Goal: Book appointment/travel/reservation

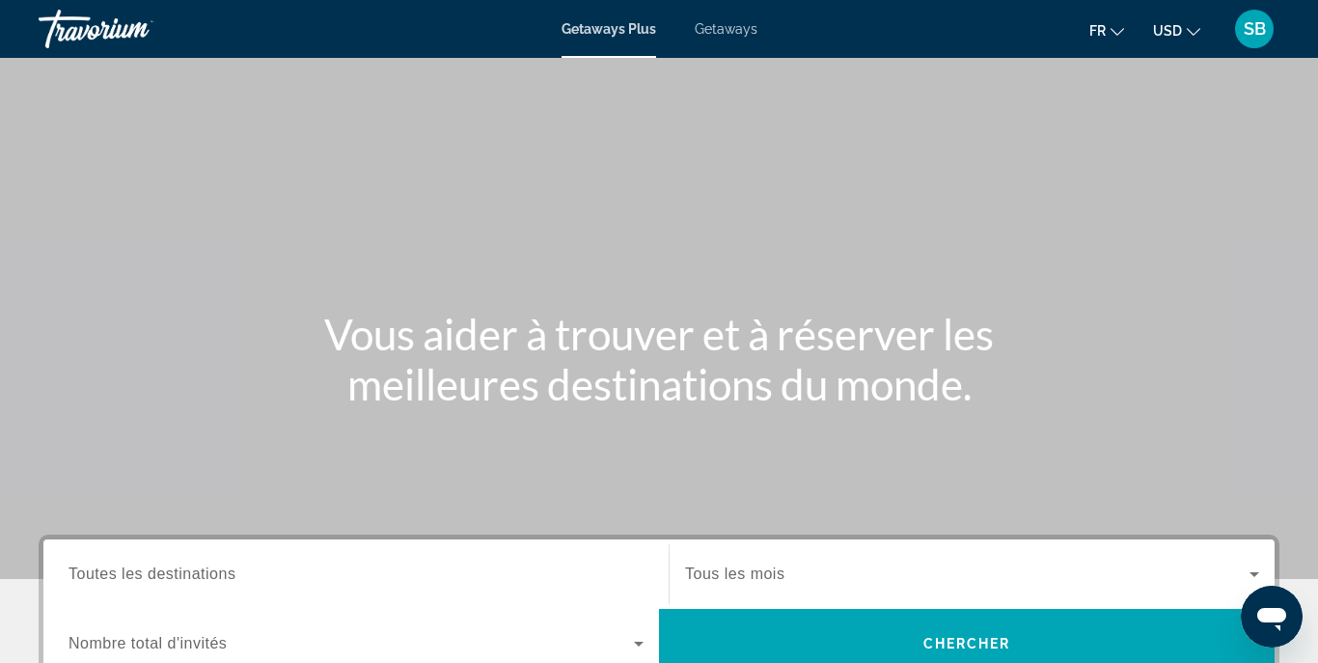
click at [726, 27] on span "Getaways" at bounding box center [726, 28] width 63 height 15
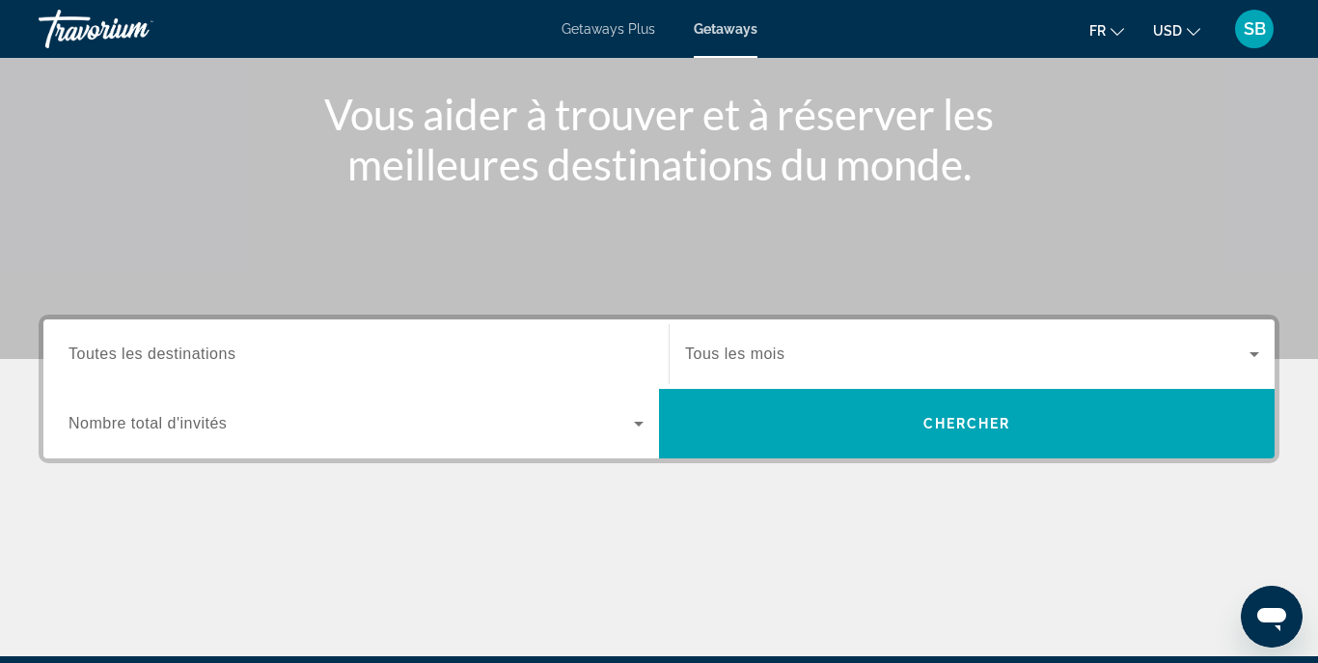
click at [257, 354] on input "Destination Toutes les destinations" at bounding box center [355, 354] width 575 height 23
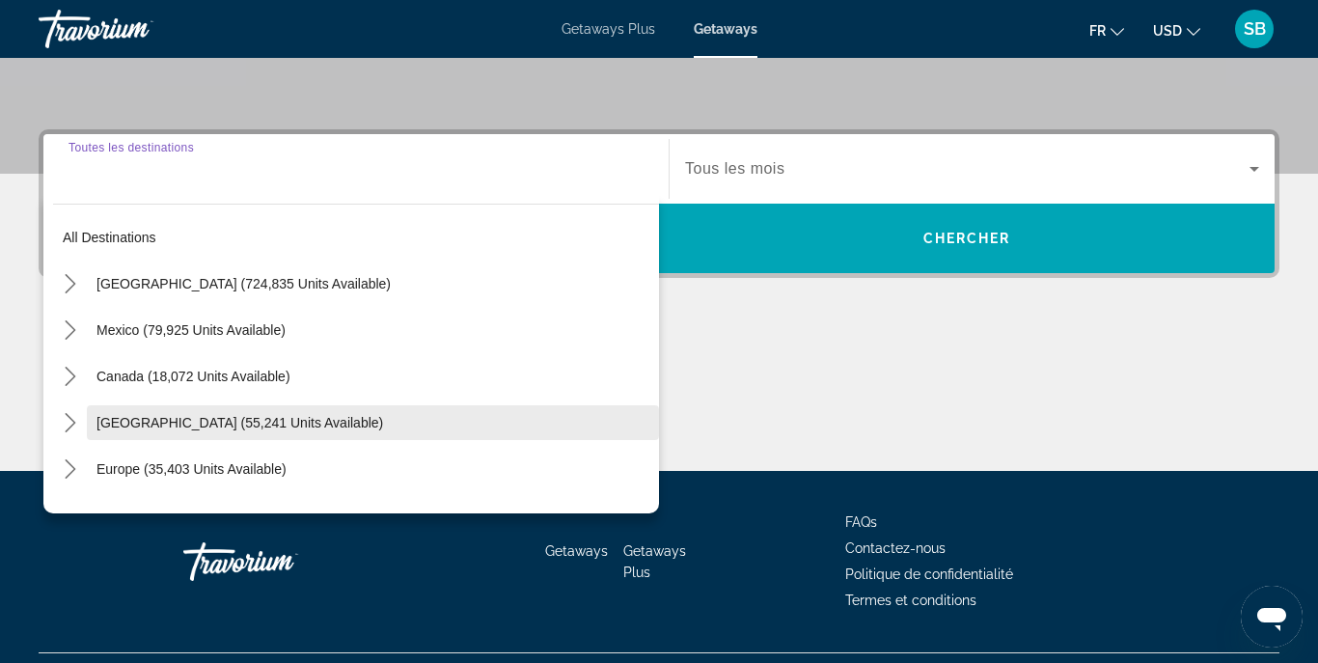
scroll to position [450, 0]
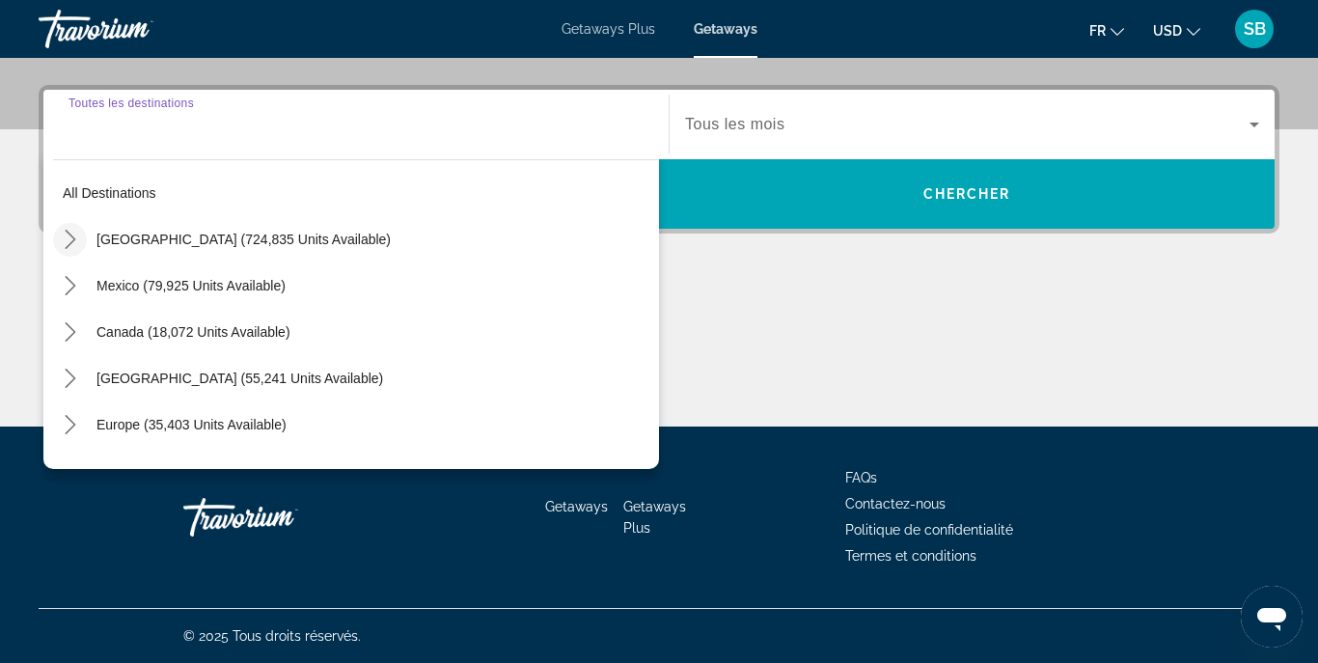
click at [66, 242] on icon "Toggle United States (724,835 units available) submenu" at bounding box center [70, 239] width 19 height 19
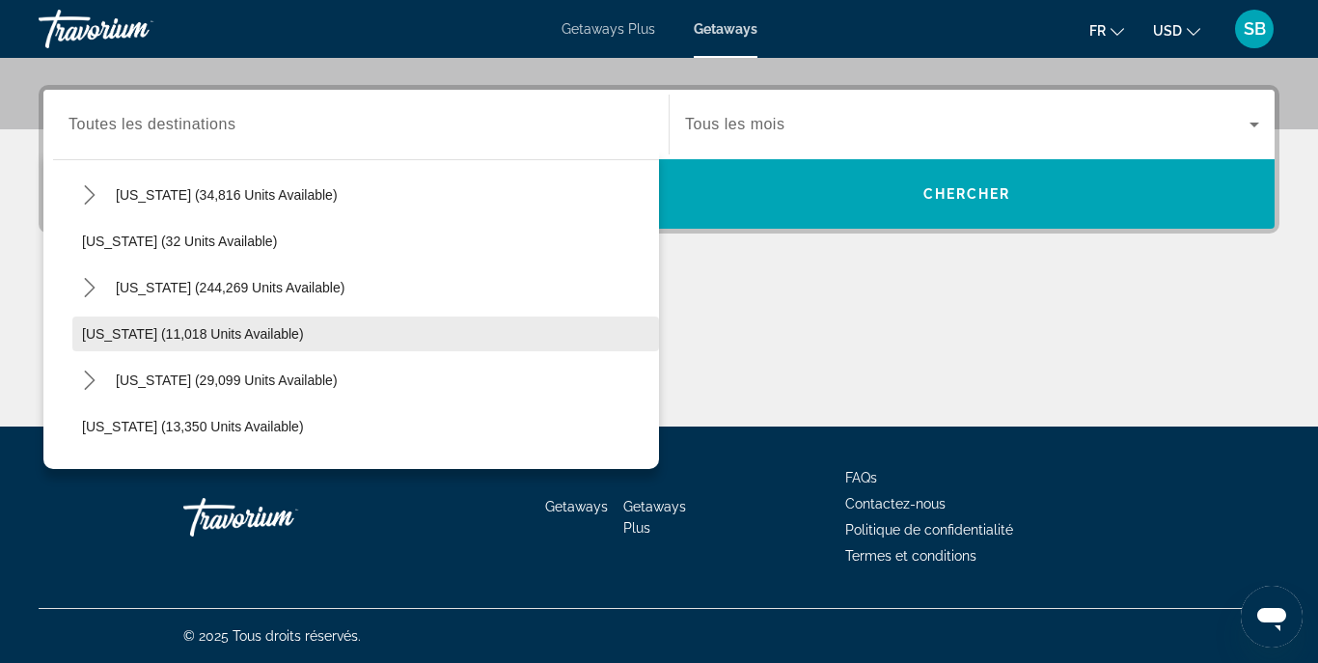
scroll to position [244, 0]
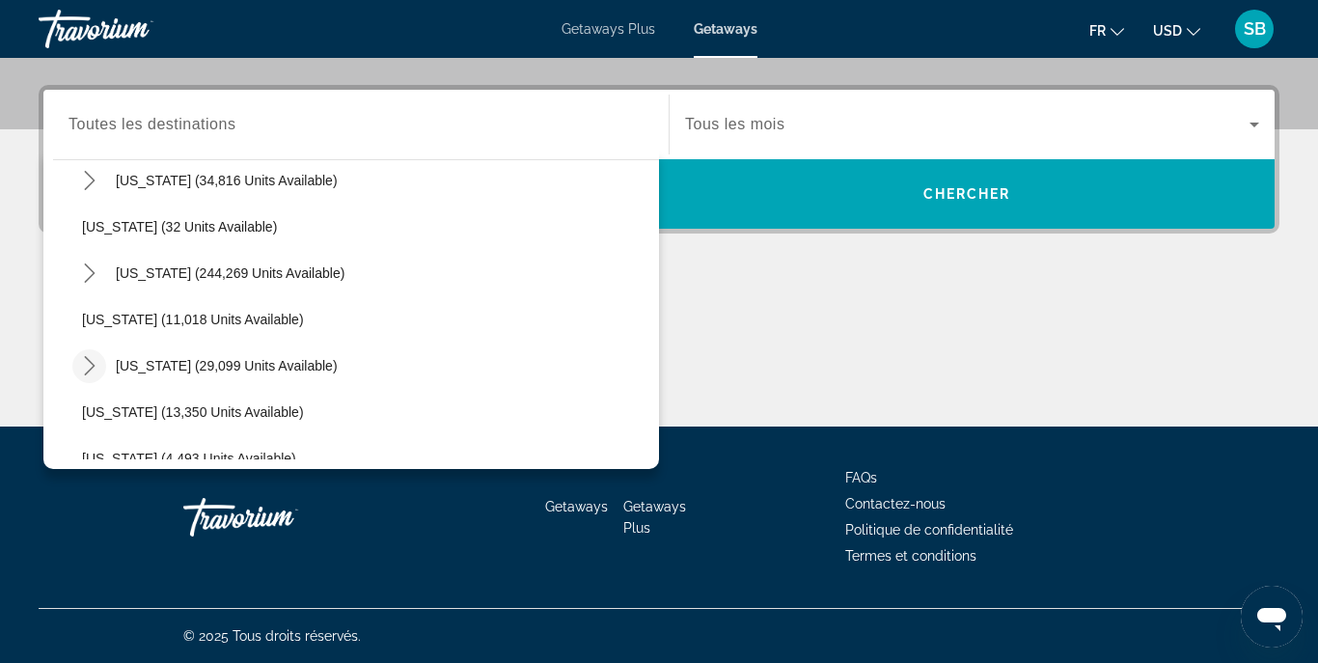
click at [85, 371] on icon "Toggle Hawaii (29,099 units available) submenu" at bounding box center [89, 365] width 19 height 19
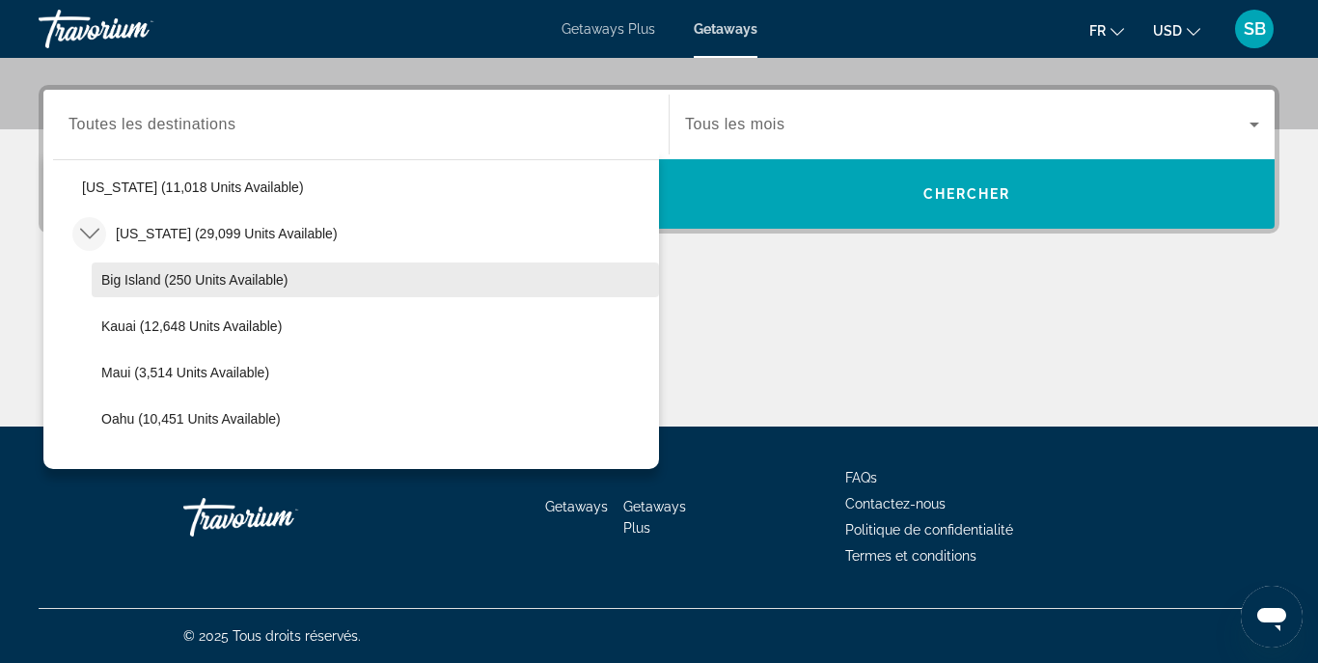
scroll to position [380, 0]
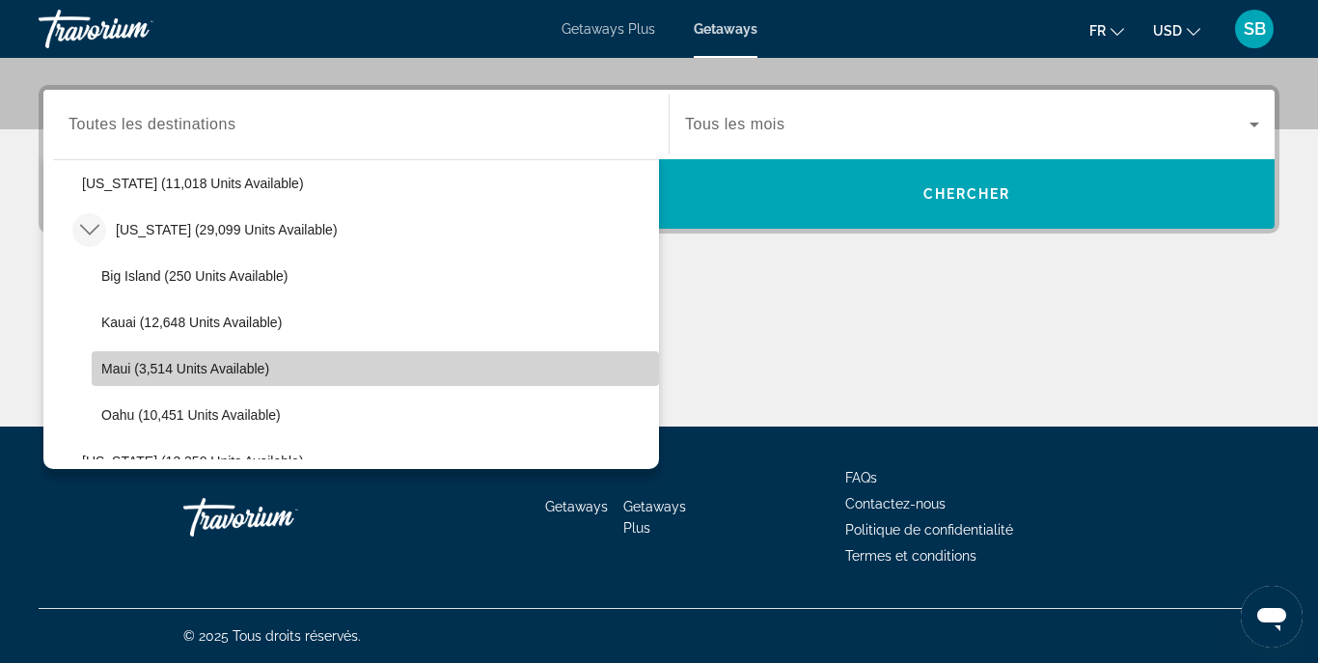
click at [127, 375] on span "Maui (3,514 units available)" at bounding box center [185, 368] width 168 height 15
type input "**********"
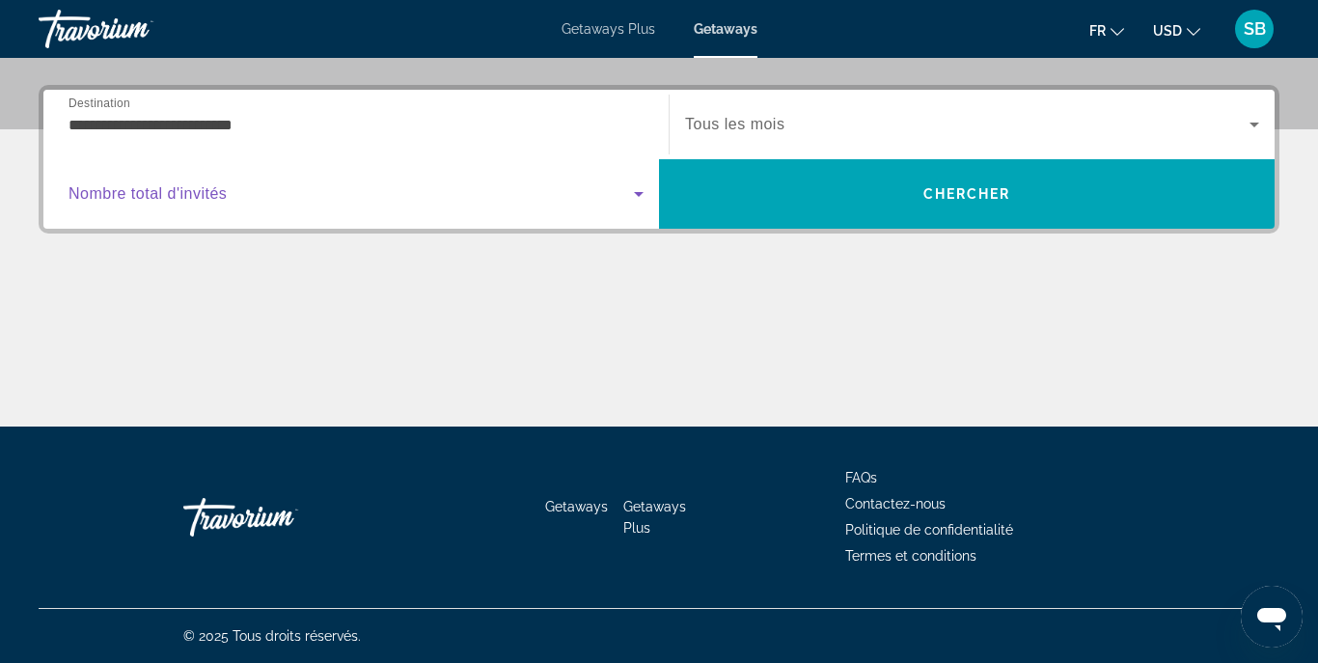
click at [640, 195] on icon "Search widget" at bounding box center [639, 194] width 10 height 5
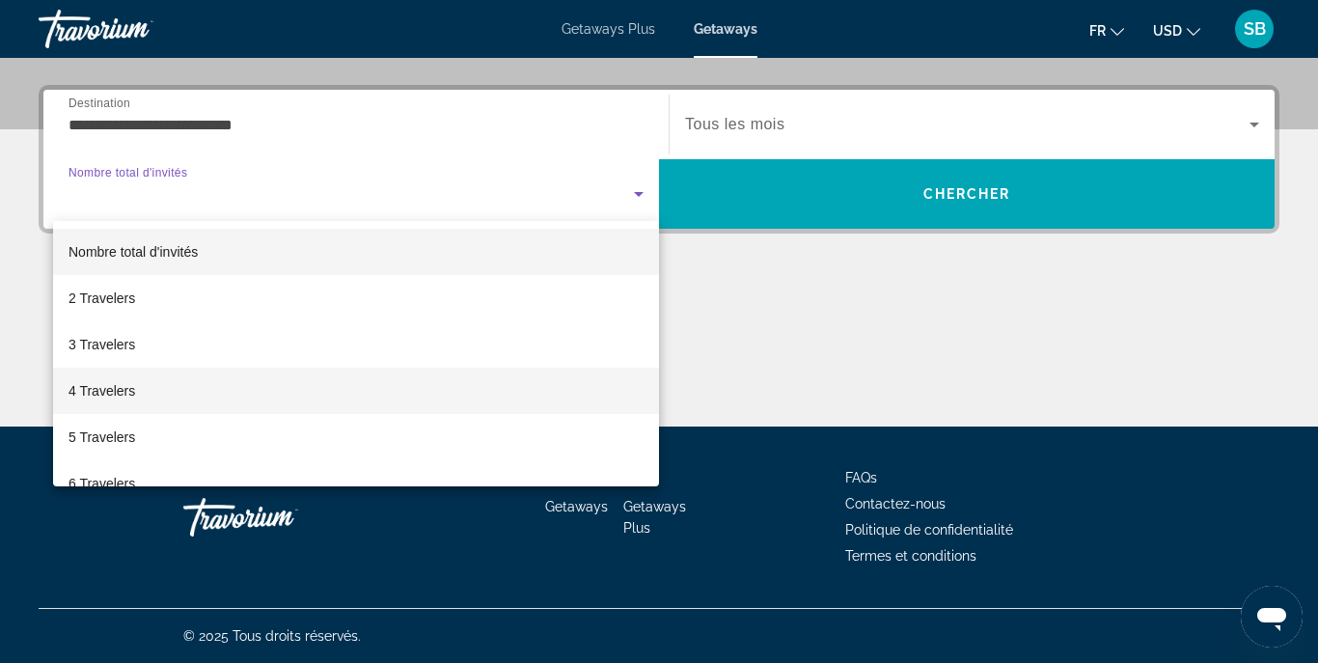
click at [139, 398] on mat-option "4 Travelers" at bounding box center [356, 391] width 606 height 46
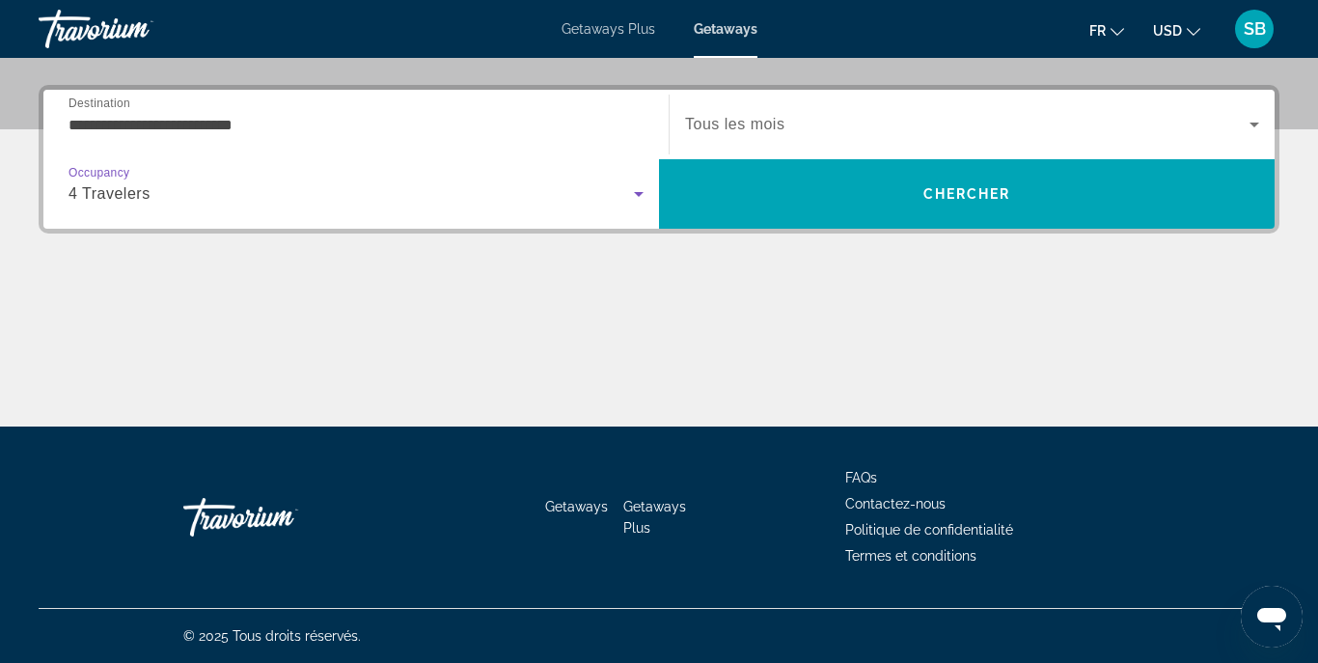
click at [1252, 128] on icon "Search widget" at bounding box center [1254, 124] width 23 height 23
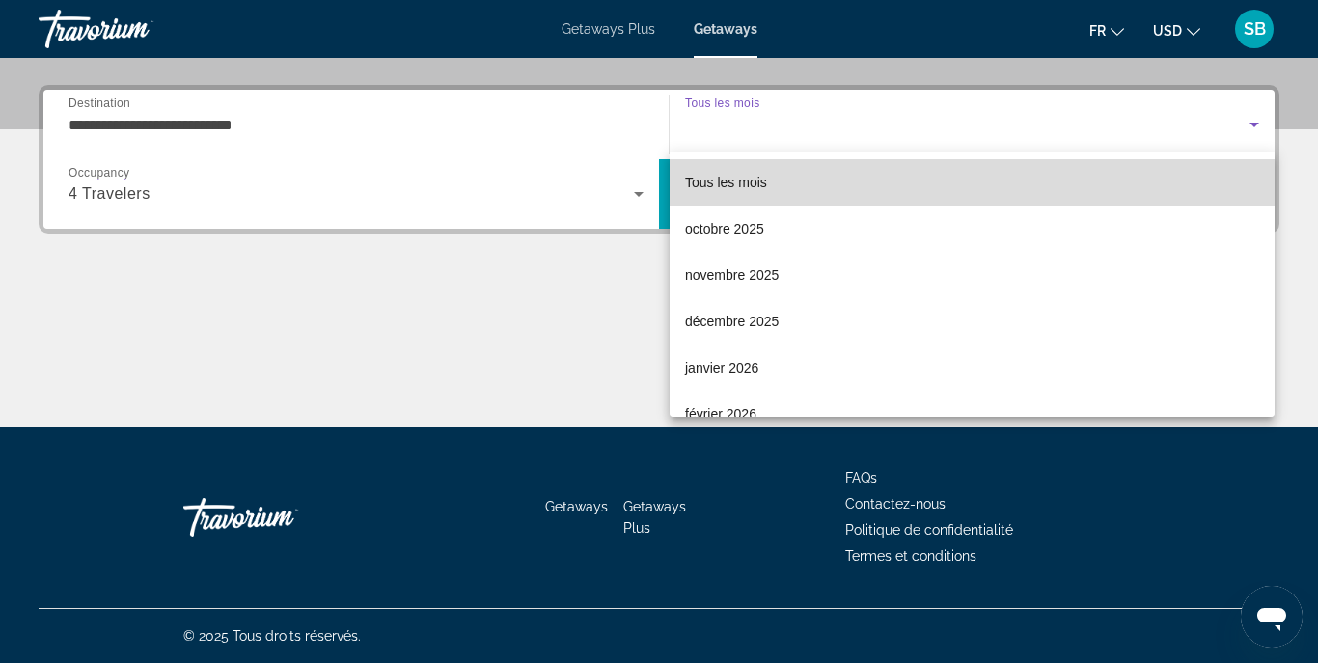
click at [732, 178] on span "Tous les mois" at bounding box center [726, 182] width 82 height 15
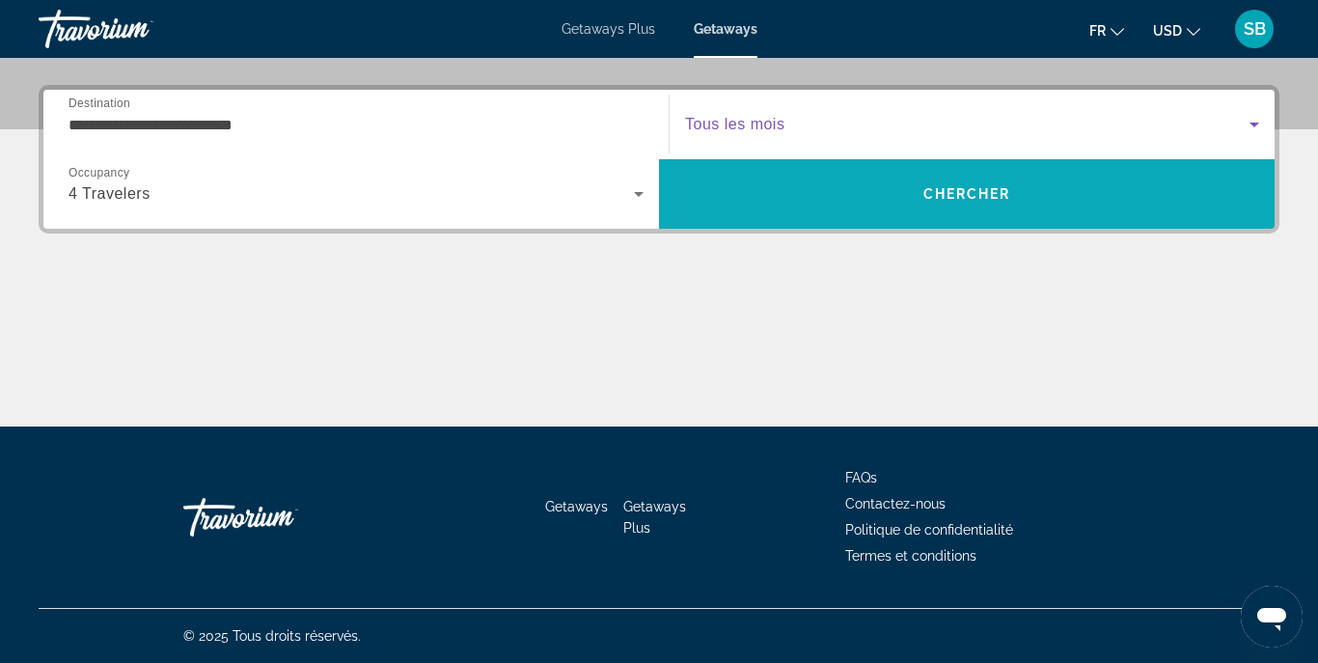
click at [892, 194] on span "Search" at bounding box center [966, 194] width 615 height 46
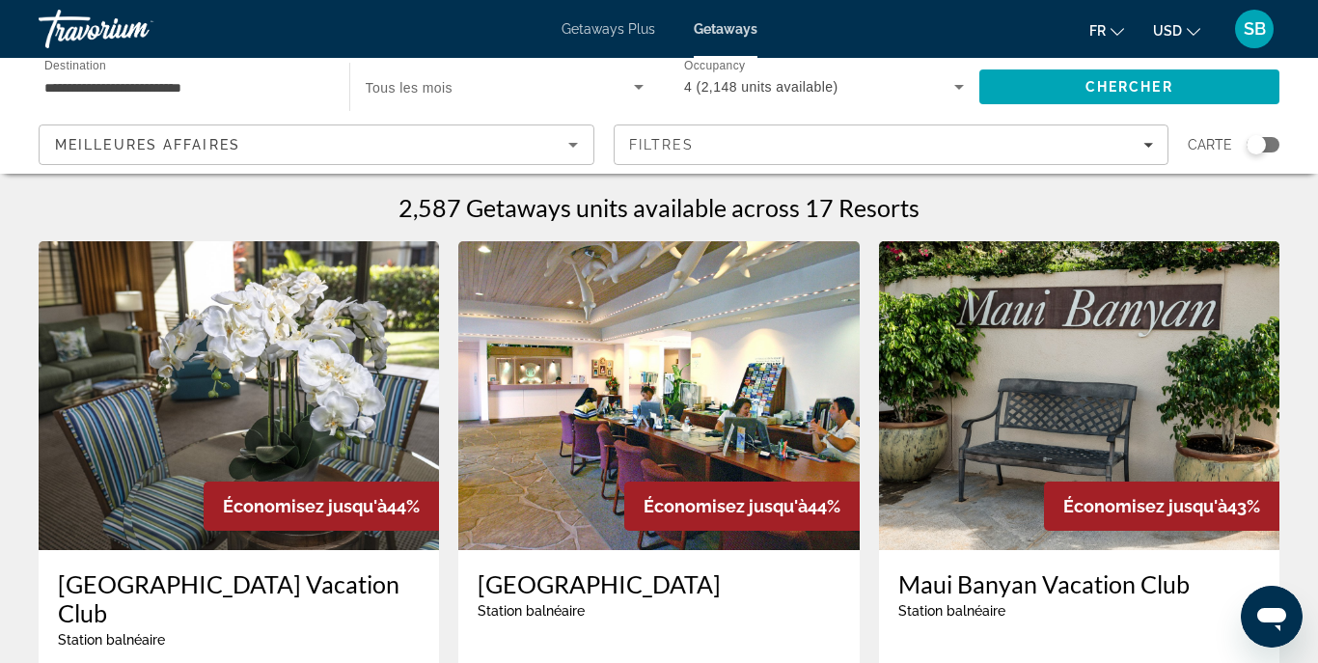
click at [208, 96] on input "**********" at bounding box center [184, 87] width 280 height 23
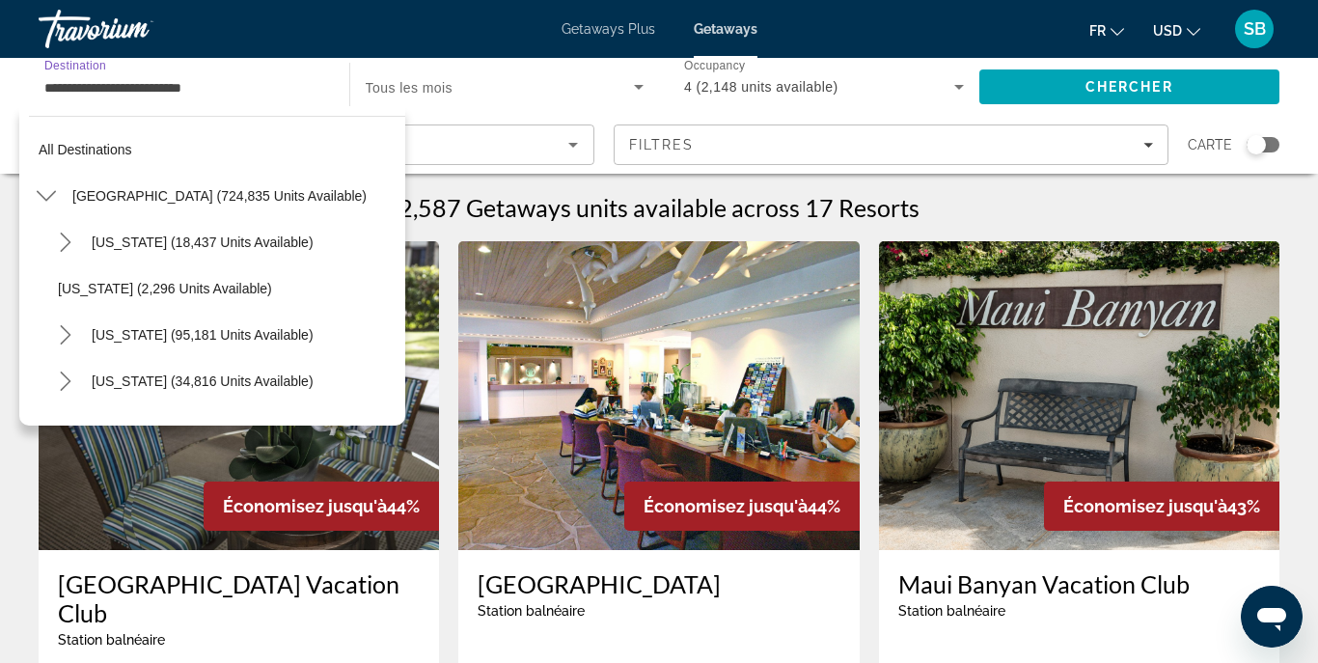
scroll to position [439, 0]
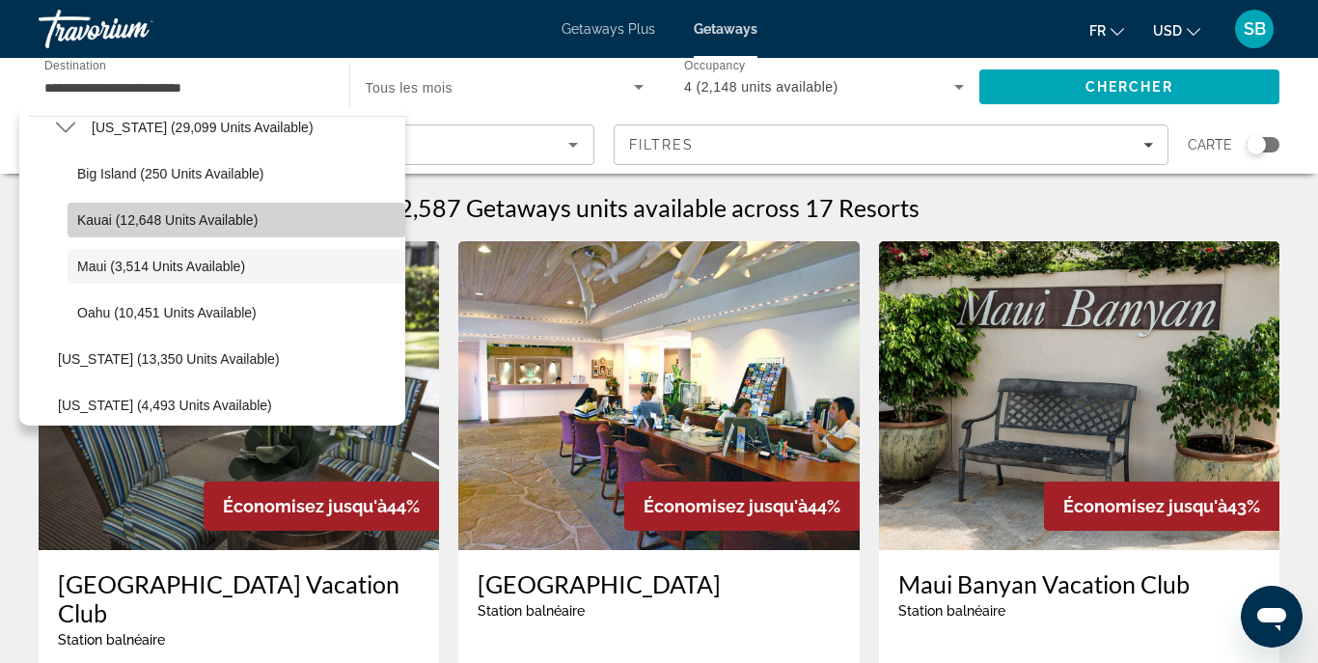
click at [123, 222] on span "Kauai (12,648 units available)" at bounding box center [167, 219] width 180 height 15
type input "**********"
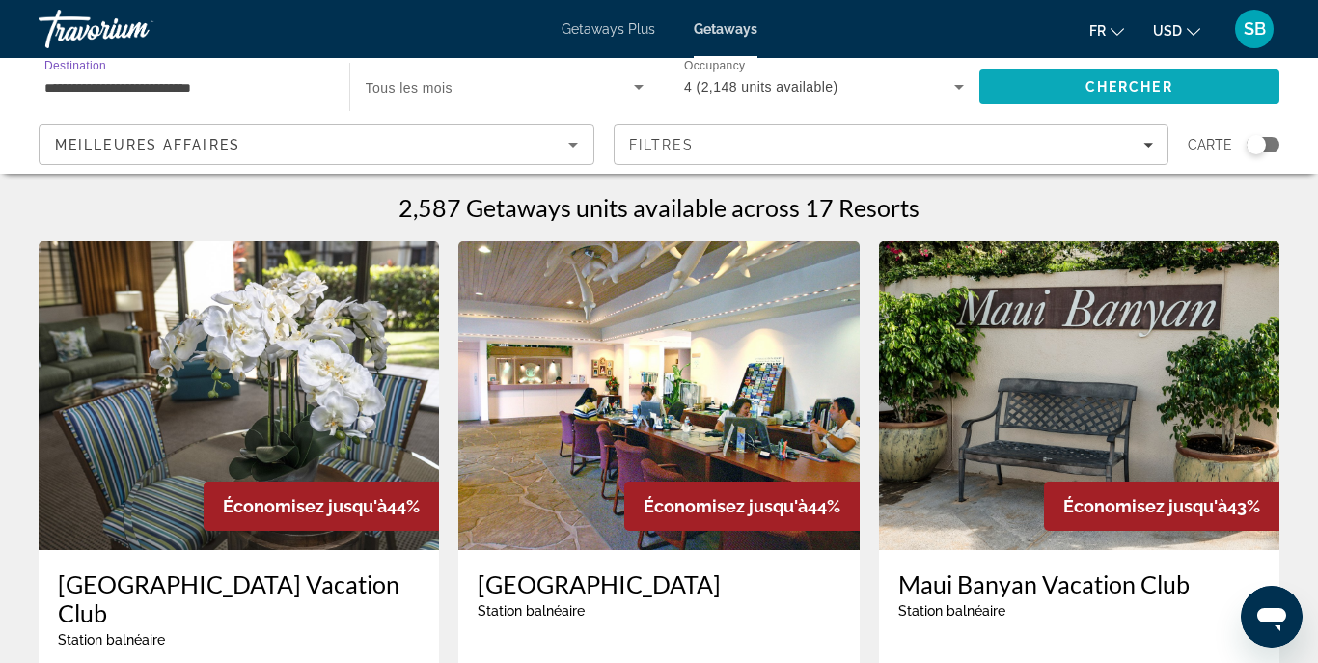
click at [1082, 91] on span "Search" at bounding box center [1129, 87] width 301 height 46
